Goal: Task Accomplishment & Management: Manage account settings

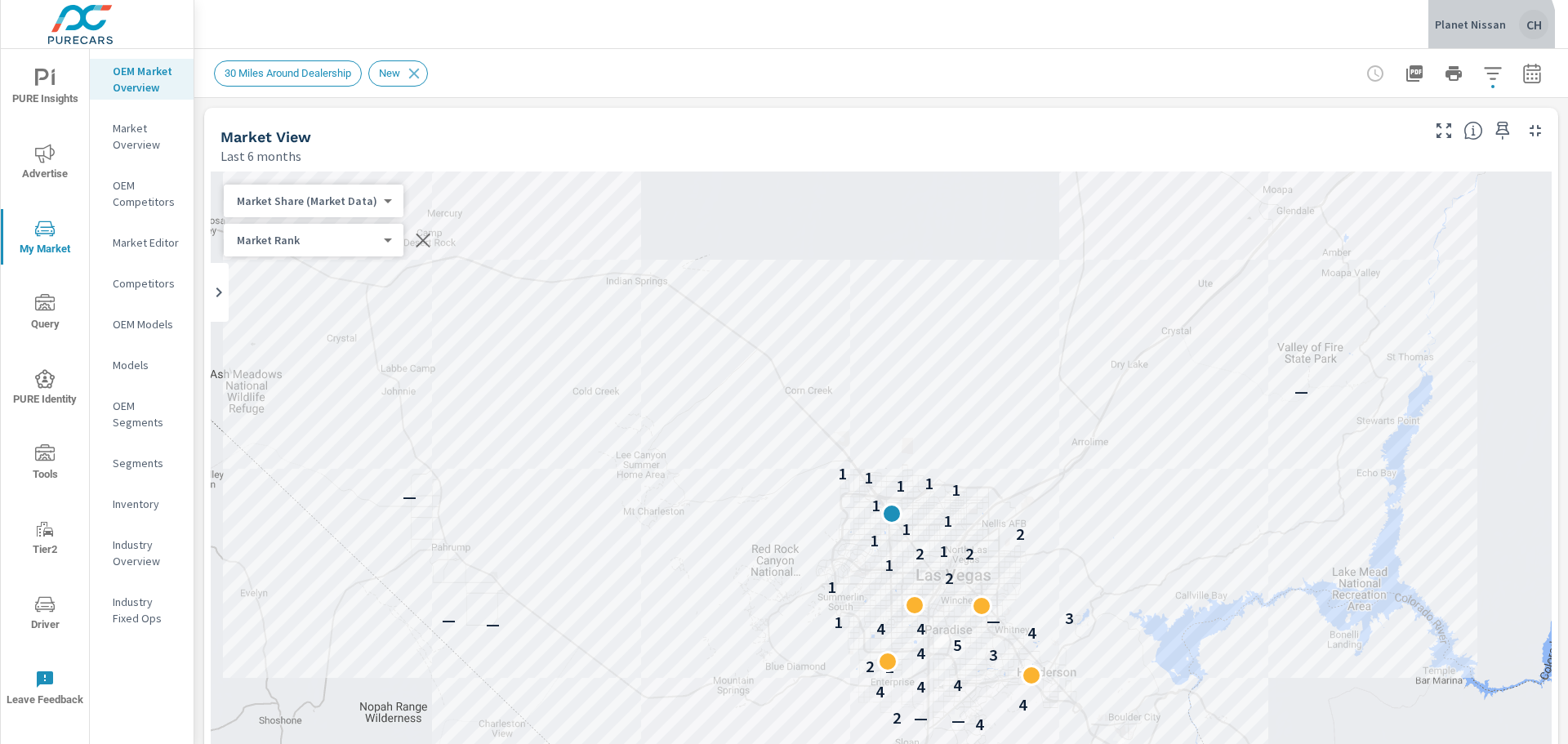
click at [1477, 30] on p "Planet Nissan" at bounding box center [1470, 24] width 71 height 14
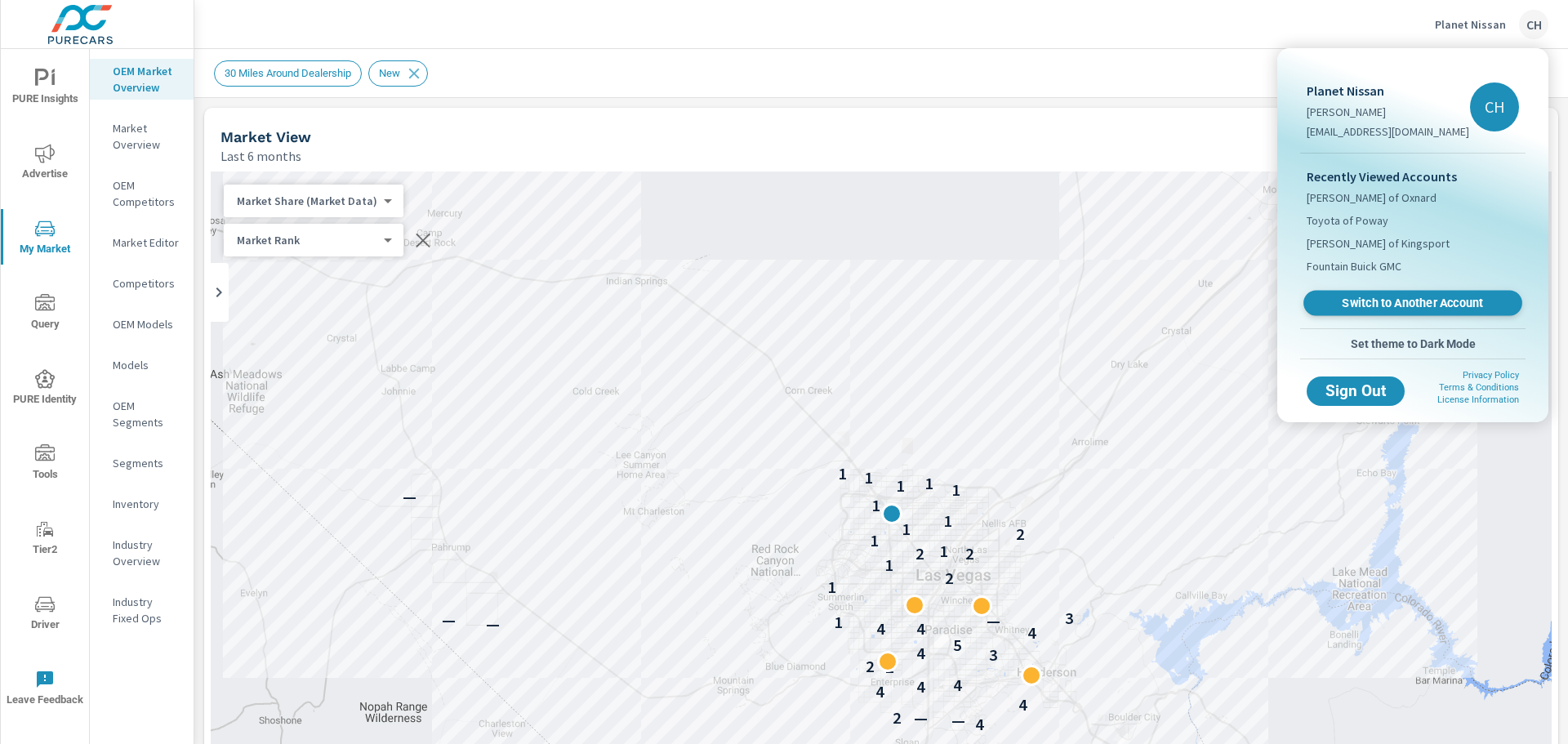
click at [1388, 296] on span "Switch to Another Account" at bounding box center [1412, 303] width 200 height 15
